Goal: Information Seeking & Learning: Find specific fact

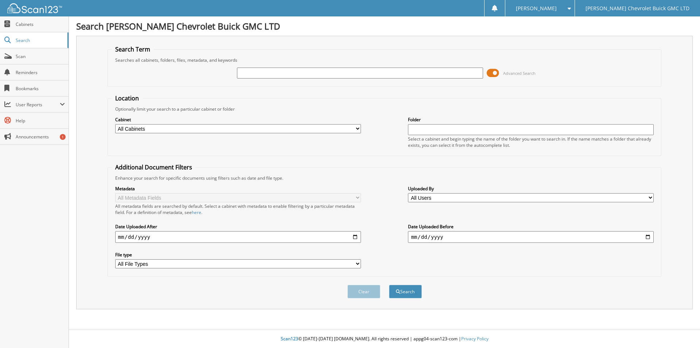
click at [283, 74] on input "text" at bounding box center [360, 72] width 246 height 11
type input "[PERSON_NAME]"
click at [389, 284] on button "Search" at bounding box center [405, 290] width 33 height 13
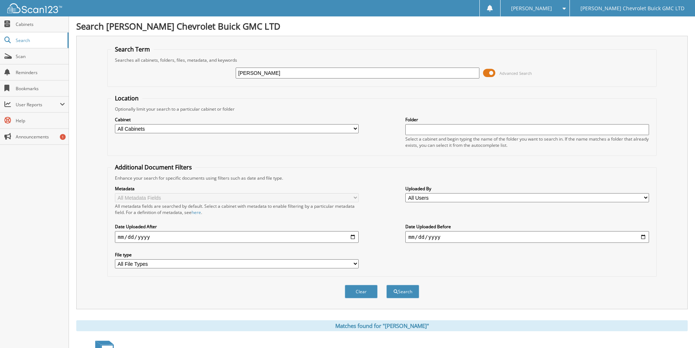
click at [494, 73] on span at bounding box center [489, 72] width 12 height 11
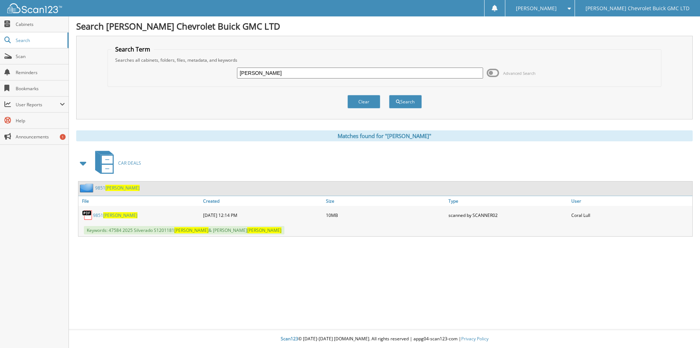
click at [112, 215] on span "Warren" at bounding box center [120, 215] width 34 height 6
click at [483, 319] on div "Search Adams Chevrolet Buick GMC LTD Search Term Searches all cabinets, folders…" at bounding box center [384, 174] width 631 height 348
drag, startPoint x: 496, startPoint y: 300, endPoint x: 690, endPoint y: 275, distance: 195.3
click at [499, 298] on div "Search Adams Chevrolet Buick GMC LTD Search Term Searches all cabinets, folders…" at bounding box center [384, 174] width 631 height 348
